Goal: Task Accomplishment & Management: Manage account settings

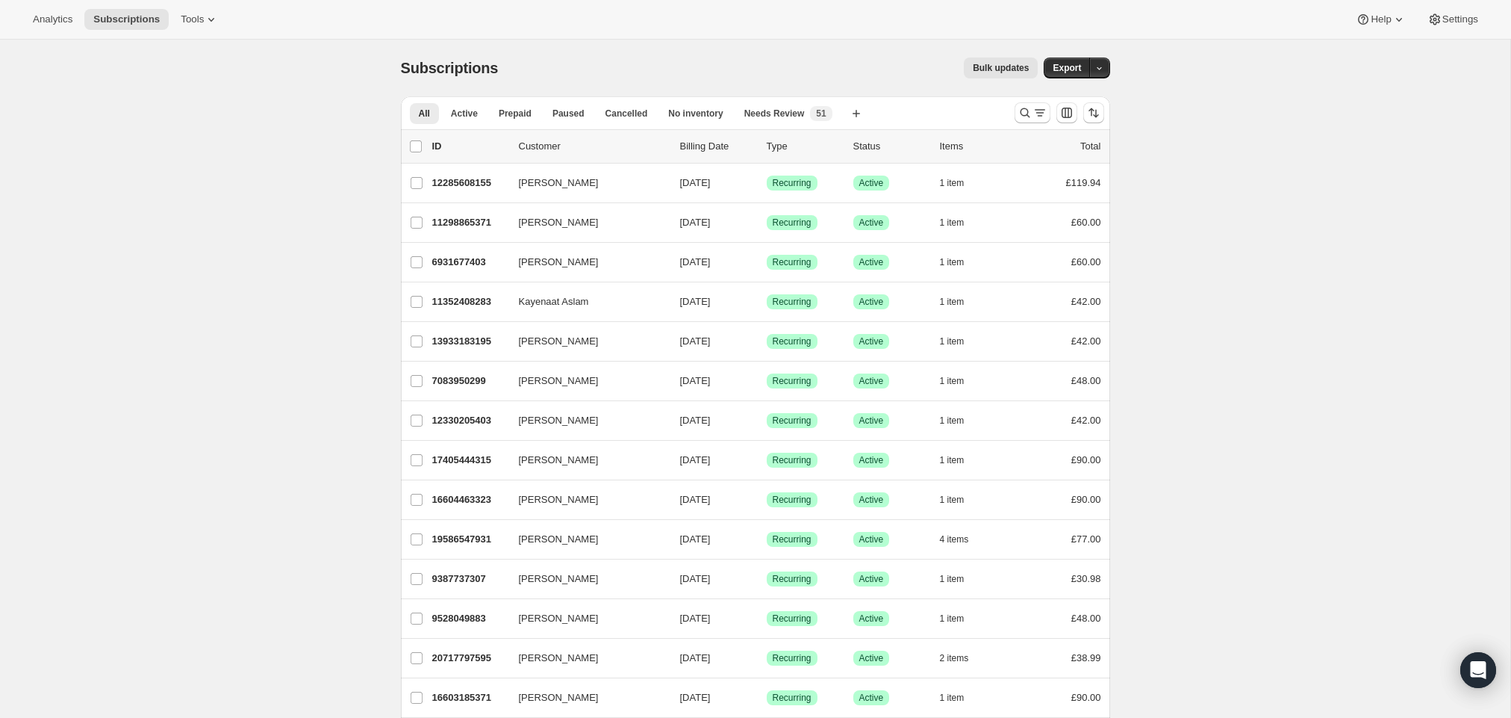
click at [764, 71] on div "Bulk updates" at bounding box center [777, 67] width 522 height 21
click at [1019, 106] on icon "Search and filter results" at bounding box center [1025, 112] width 15 height 15
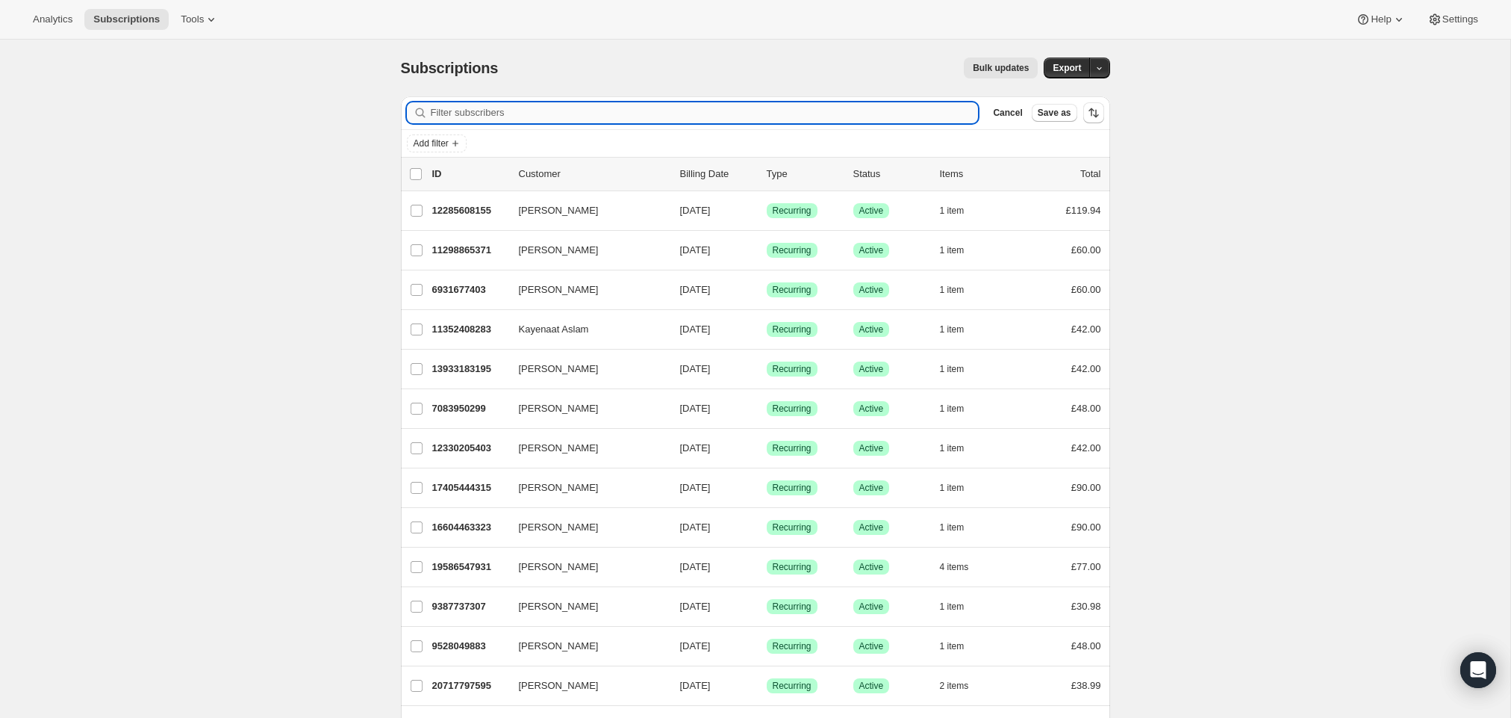
click at [785, 113] on input "Filter subscribers" at bounding box center [705, 112] width 548 height 21
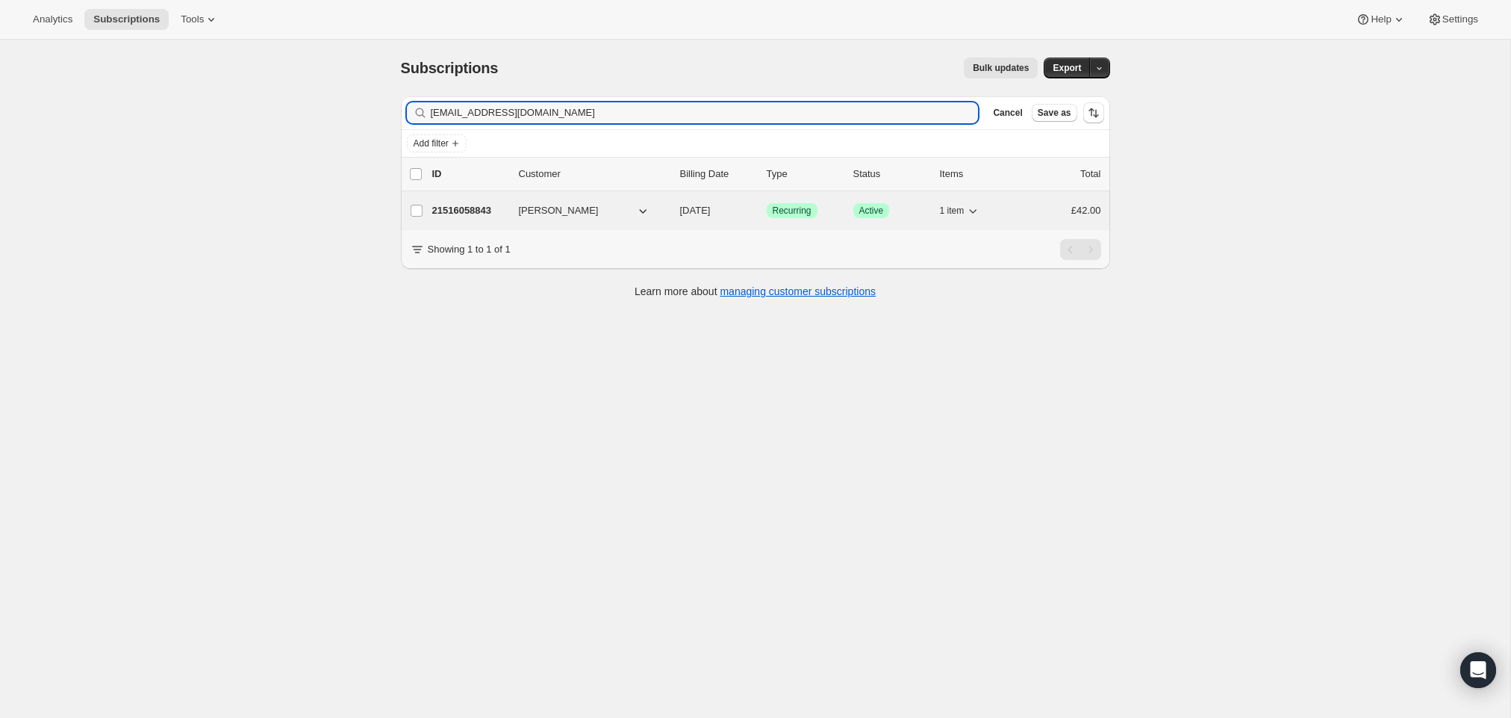
type input "[EMAIL_ADDRESS][DOMAIN_NAME]"
click at [467, 217] on p "21516058843" at bounding box center [469, 210] width 75 height 15
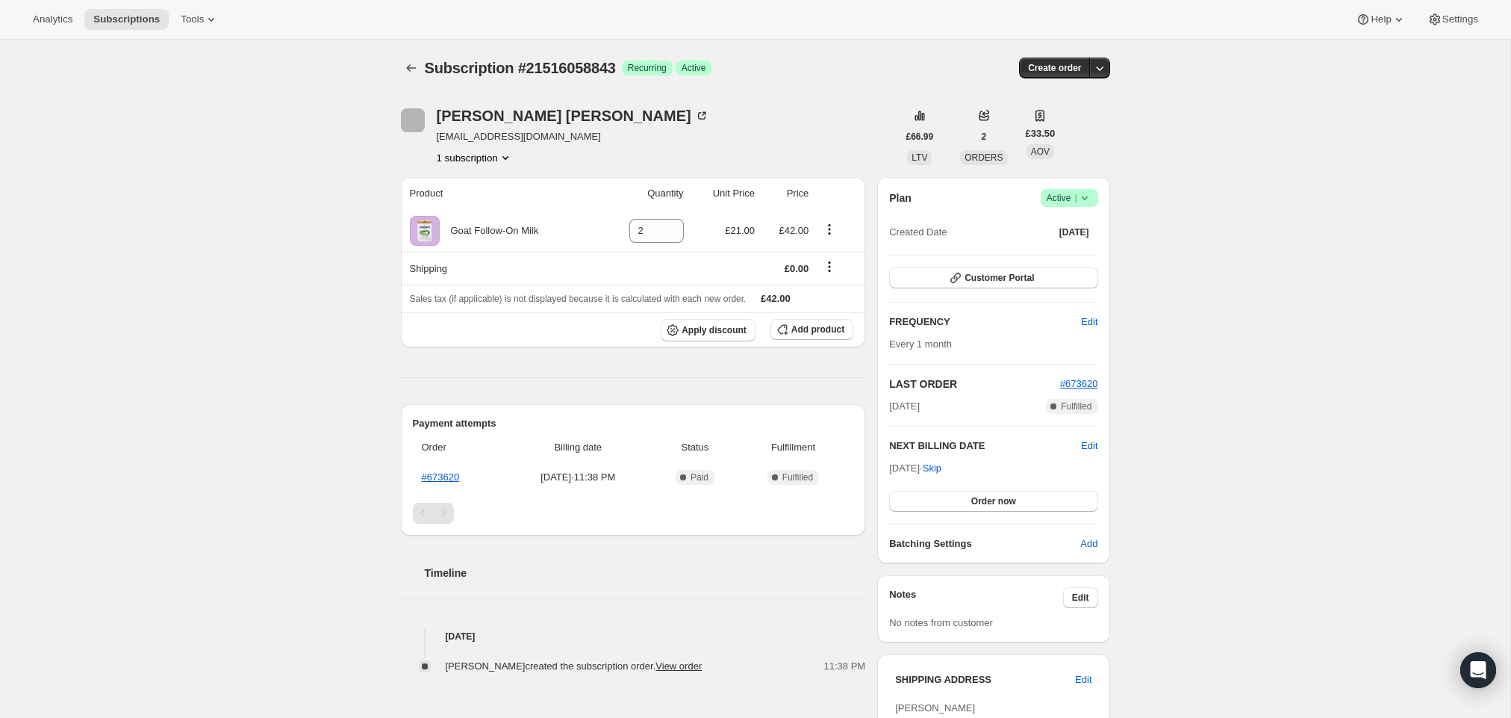
click at [294, 282] on div "Subscription #21516058843. This page is ready Subscription #21516058843 Success…" at bounding box center [755, 506] width 1511 height 932
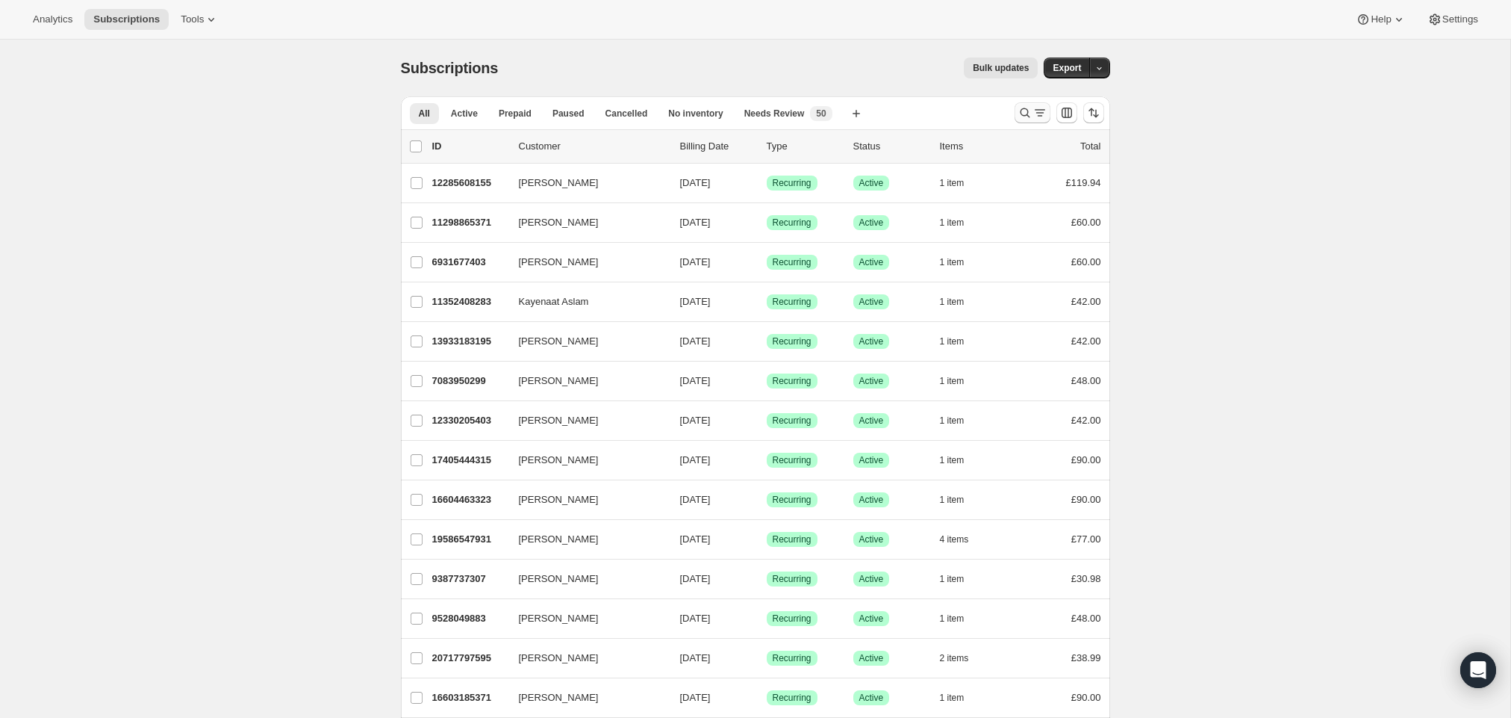
click at [1038, 113] on icon "Search and filter results" at bounding box center [1040, 112] width 8 height 1
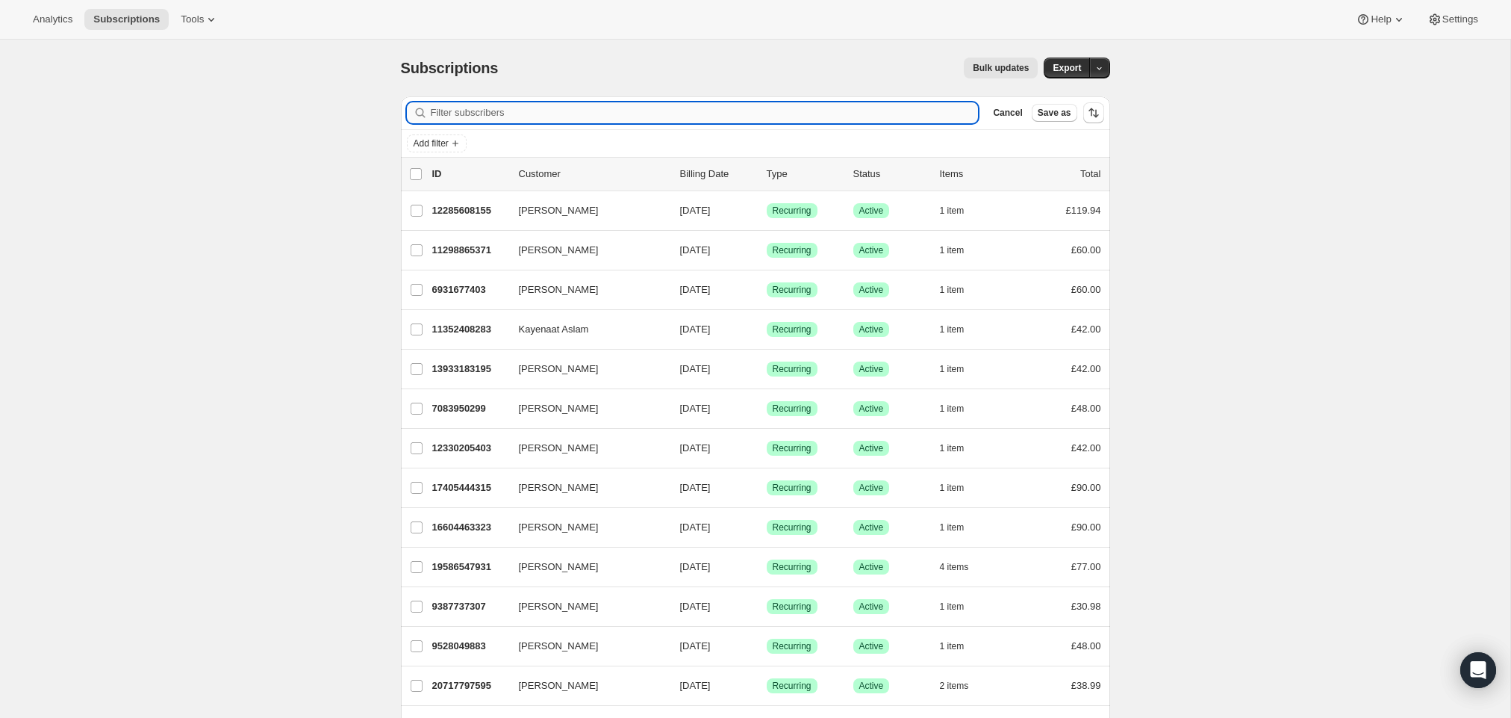
click at [715, 115] on input "Filter subscribers" at bounding box center [705, 112] width 548 height 21
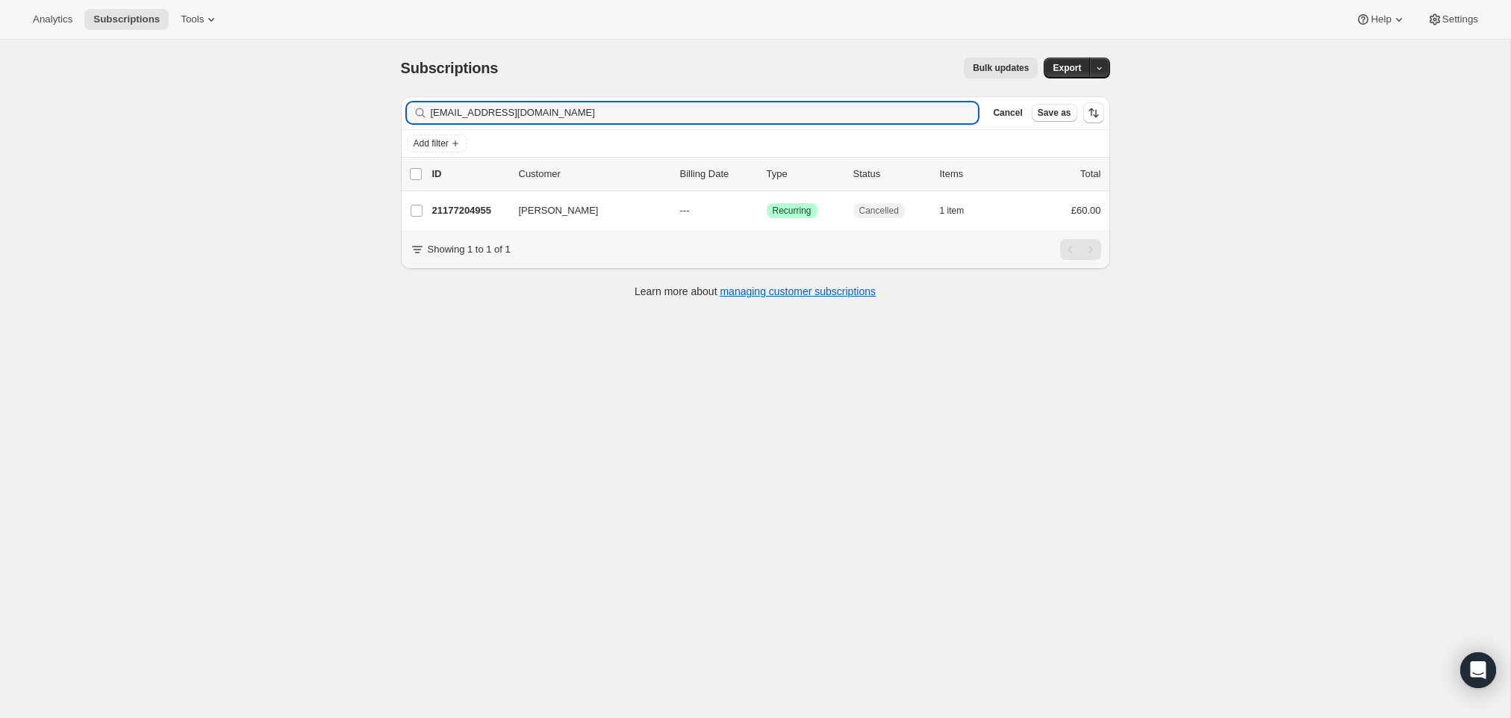
type input "harleen999kaur1@gmail.co"
